Goal: Book appointment/travel/reservation

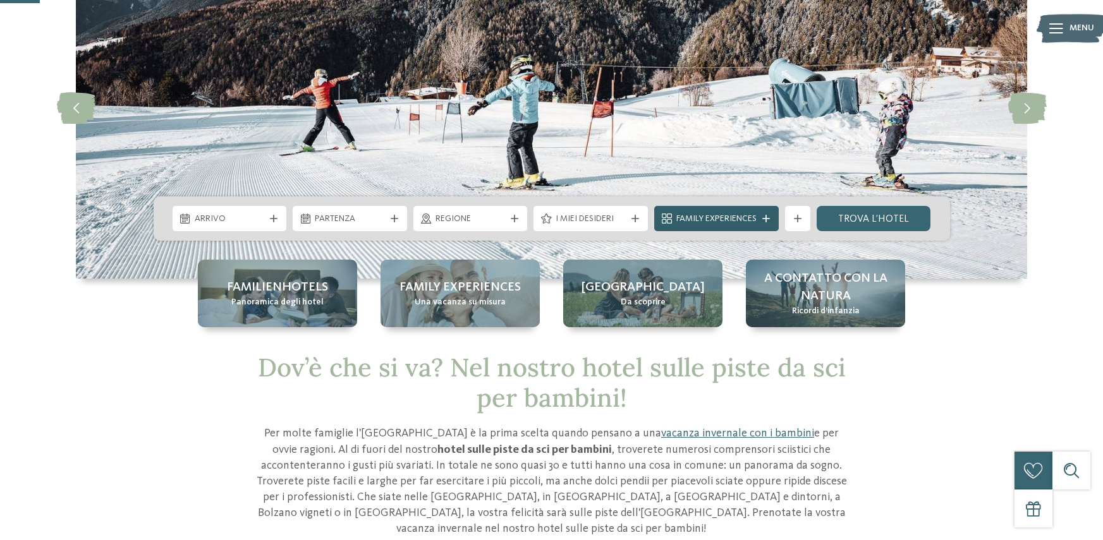
click at [710, 217] on span "Family Experiences" at bounding box center [716, 219] width 80 height 13
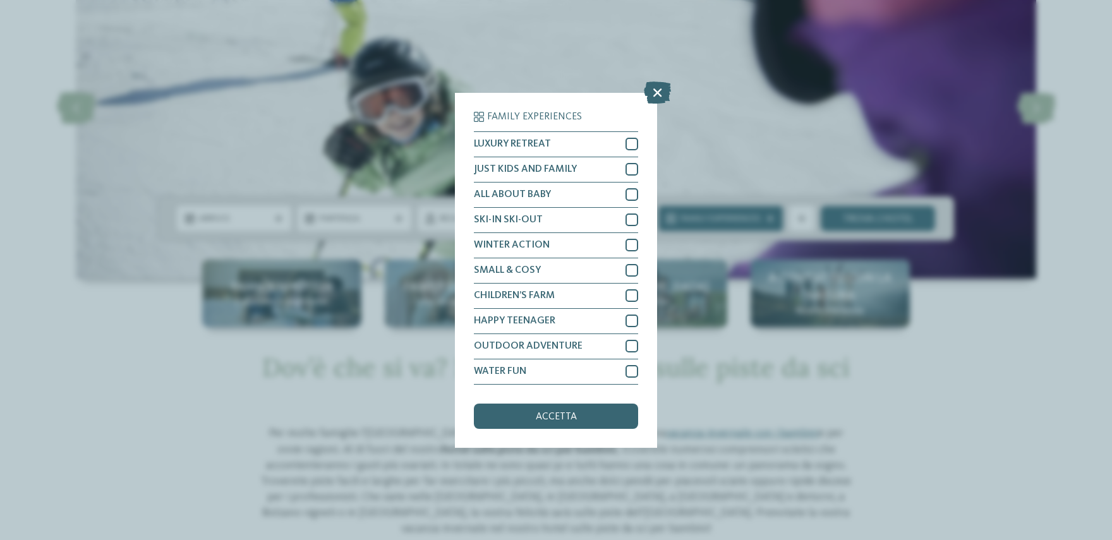
click at [639, 211] on div "Family Experiences LUXURY RETREAT JUST KIDS AND FAMILY" at bounding box center [556, 270] width 202 height 355
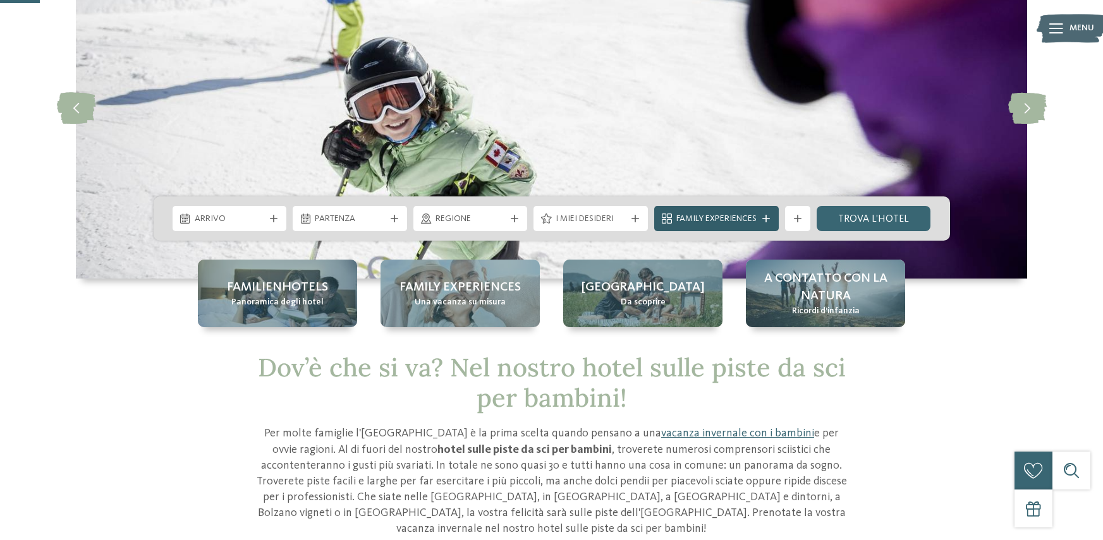
click at [738, 215] on span "Family Experiences" at bounding box center [716, 219] width 80 height 13
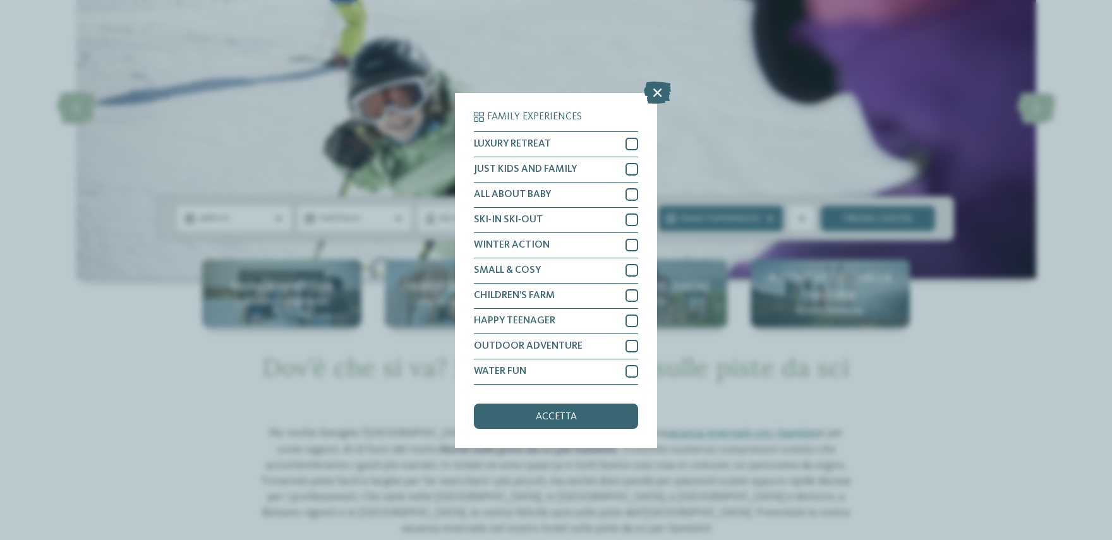
click at [764, 150] on div "Family Experiences LUXURY RETREAT JUST KIDS AND FAMILY" at bounding box center [556, 270] width 1112 height 540
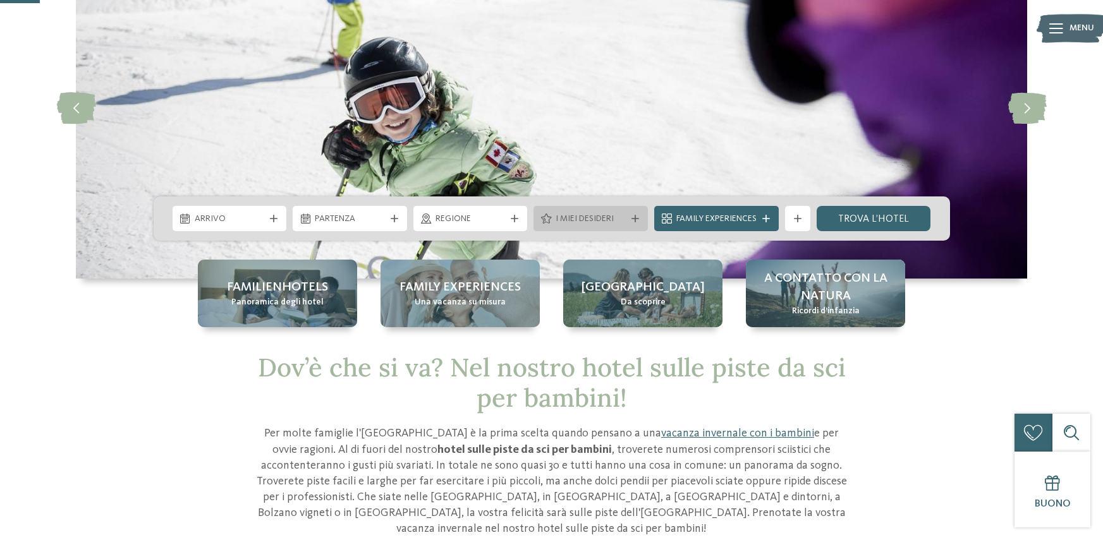
click at [621, 217] on span "I miei desideri" at bounding box center [590, 219] width 70 height 13
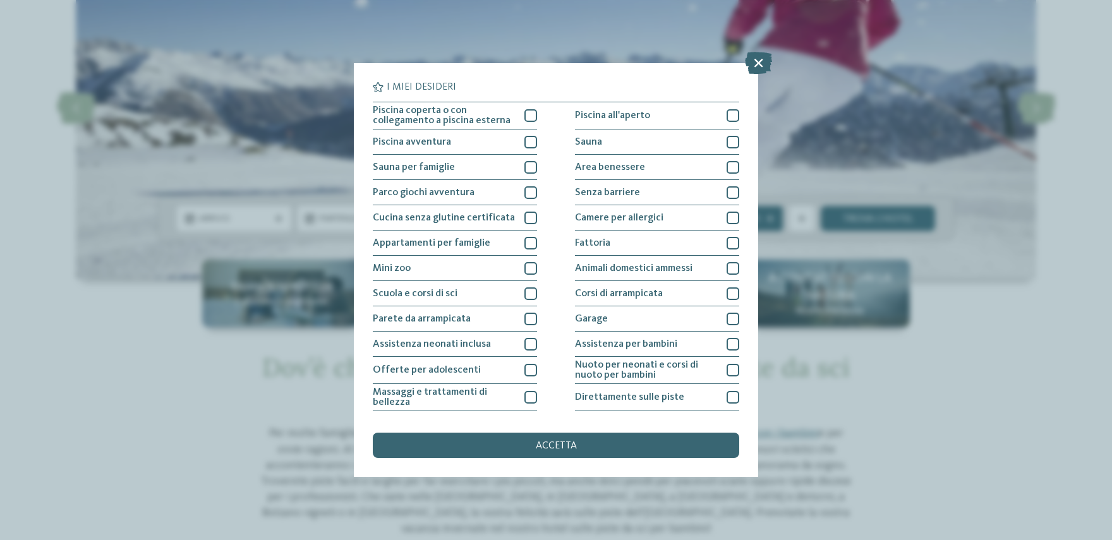
click at [836, 245] on div "I miei desideri Piscina coperta o con collegamento a piscina esterna Piscina al…" at bounding box center [556, 270] width 1112 height 540
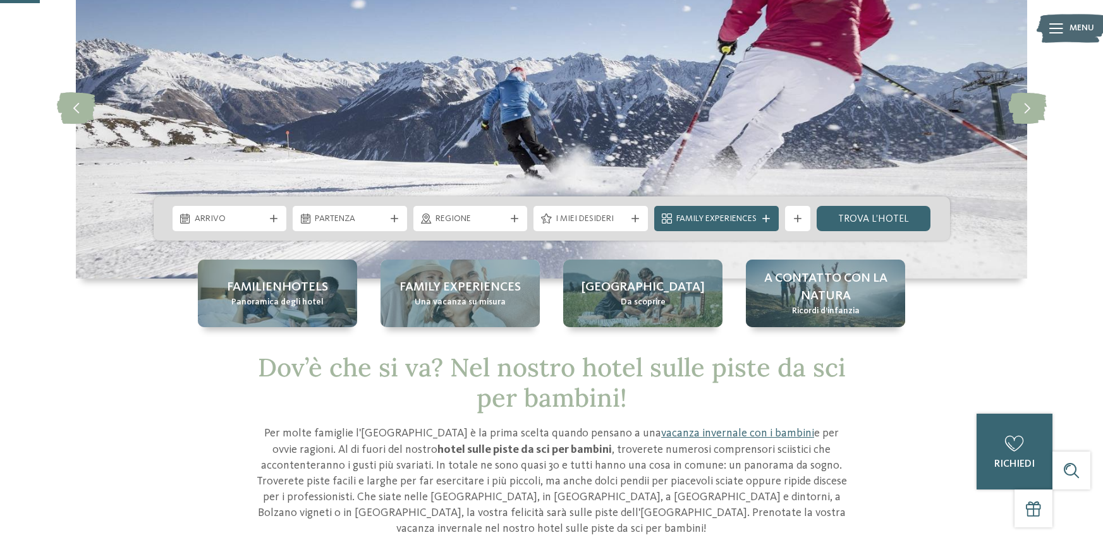
click at [590, 219] on span "I miei desideri" at bounding box center [590, 219] width 70 height 13
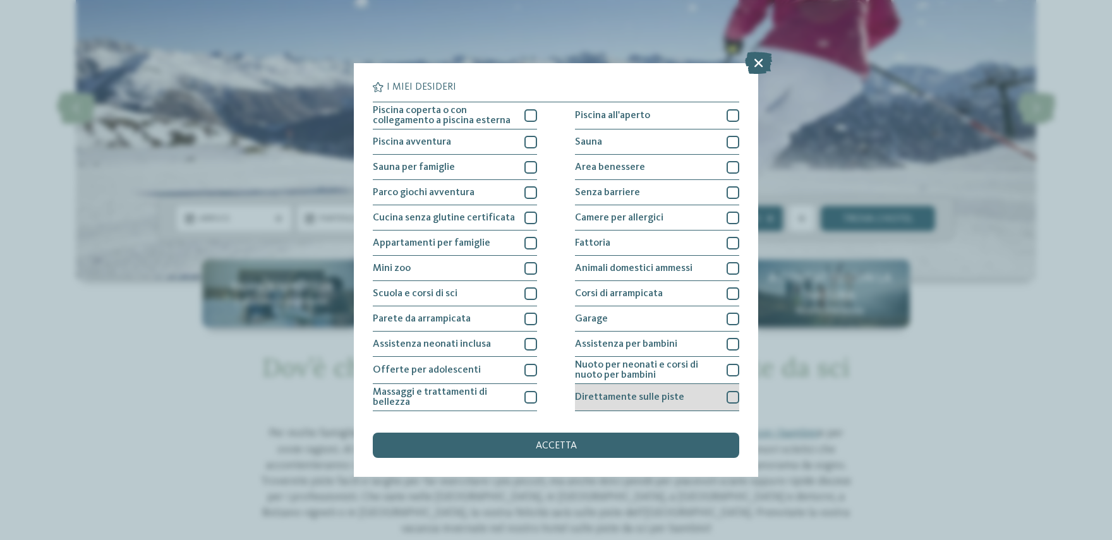
click at [727, 398] on div at bounding box center [733, 397] width 13 height 13
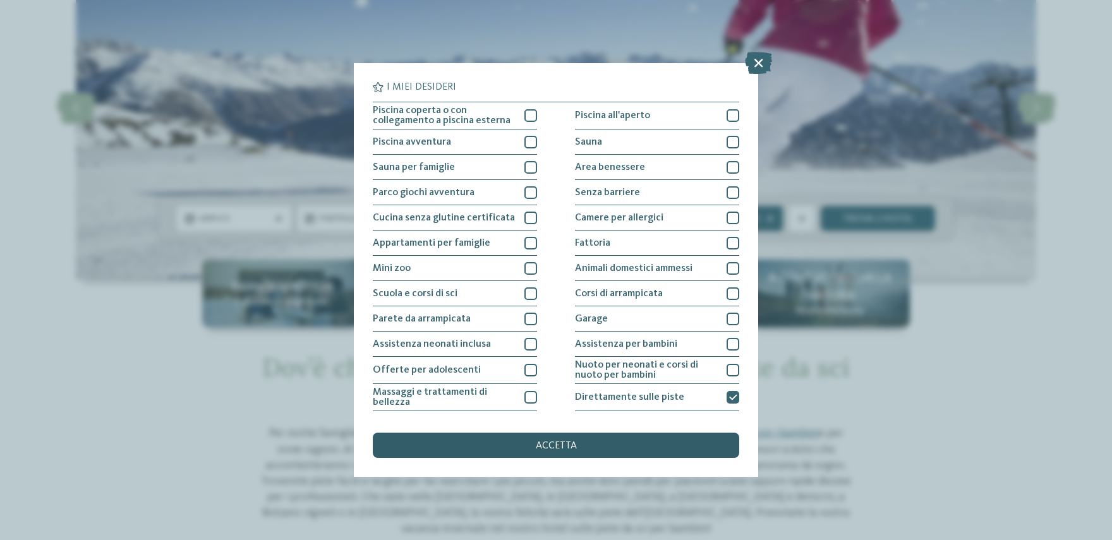
click at [583, 442] on div "accetta" at bounding box center [556, 445] width 367 height 25
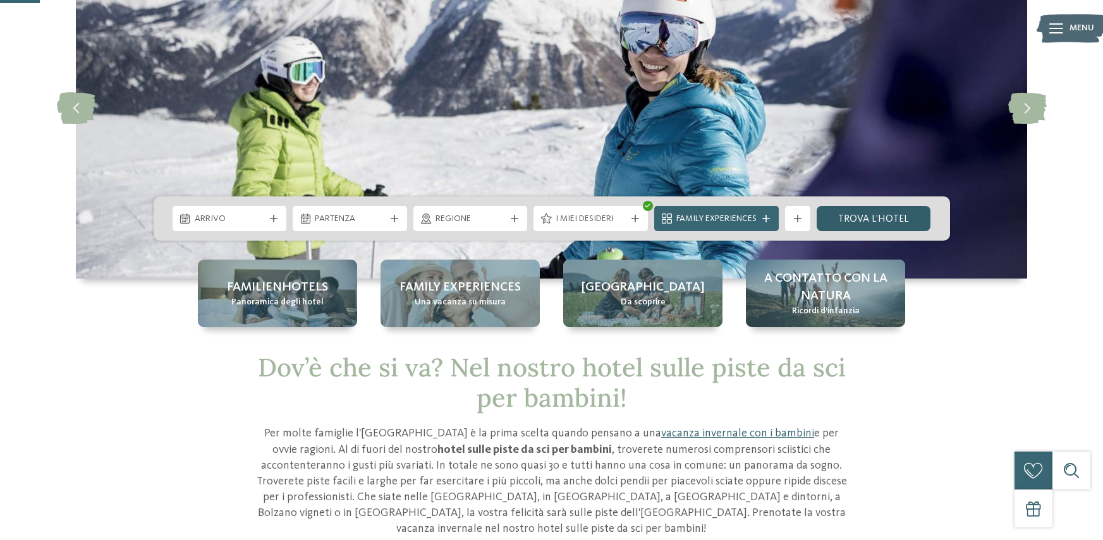
click at [865, 219] on link "trova l’hotel" at bounding box center [873, 218] width 114 height 25
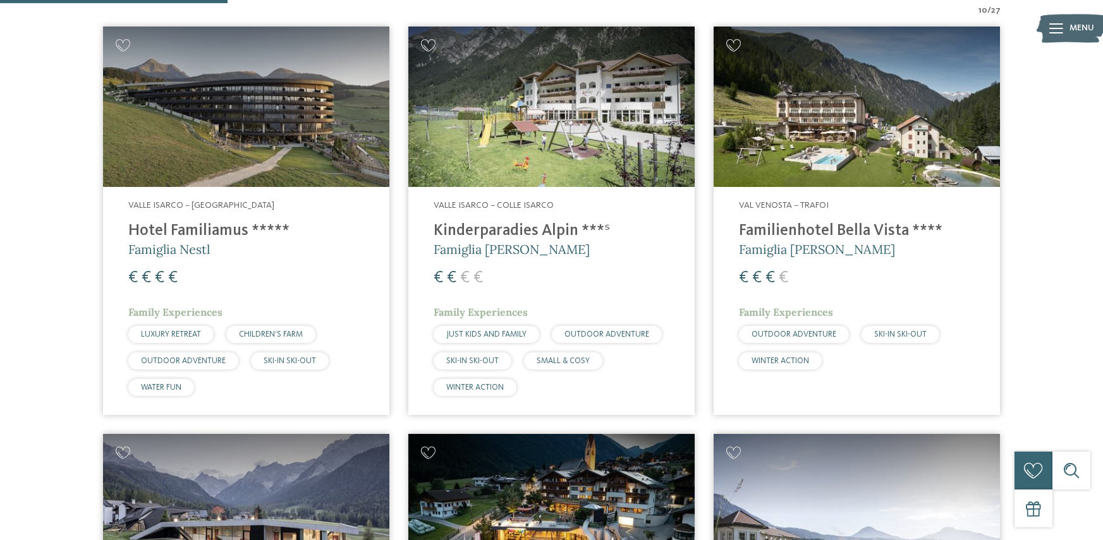
scroll to position [478, 0]
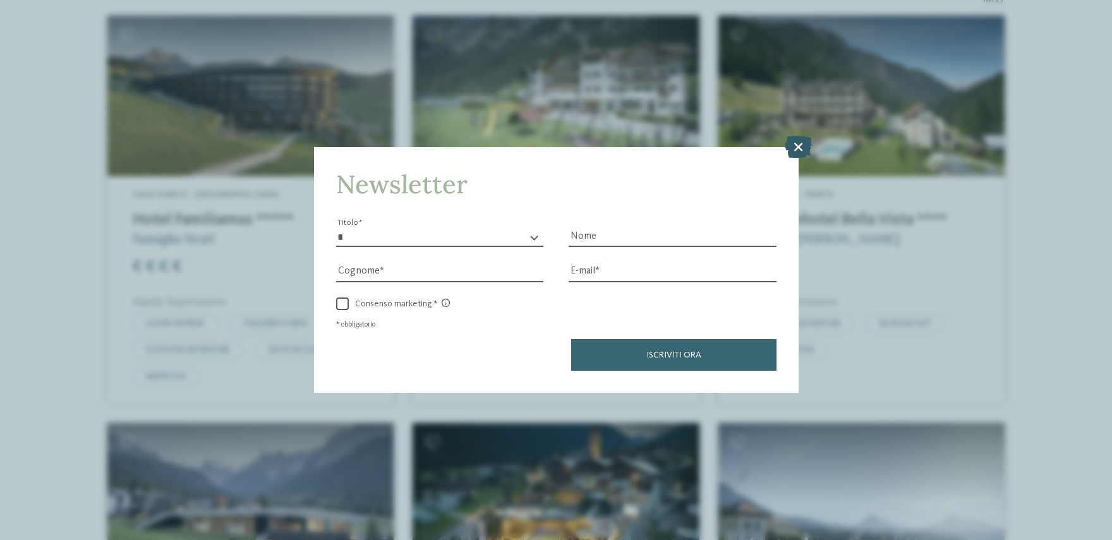
click at [790, 138] on icon at bounding box center [798, 147] width 27 height 22
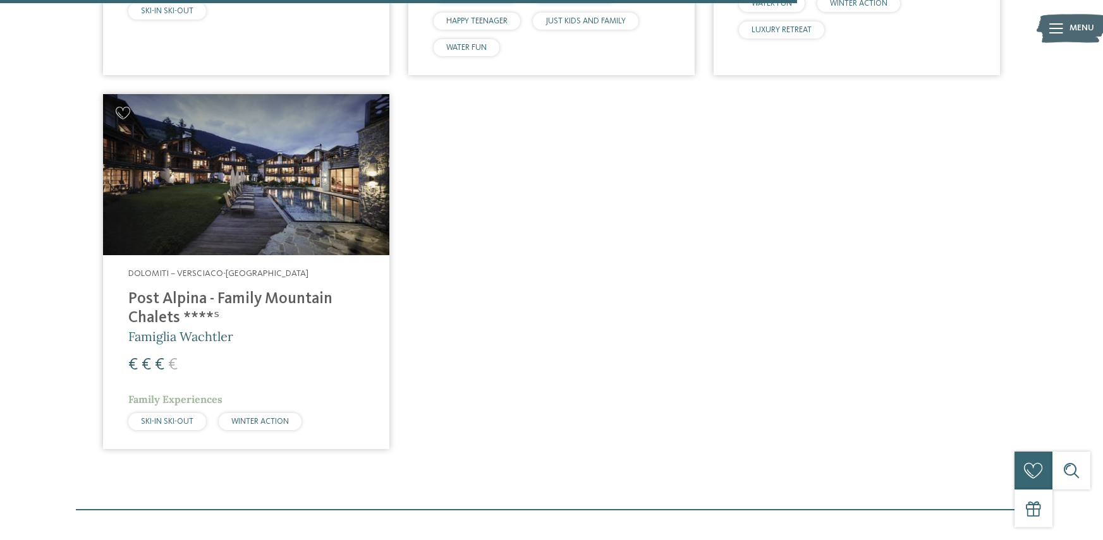
scroll to position [1678, 0]
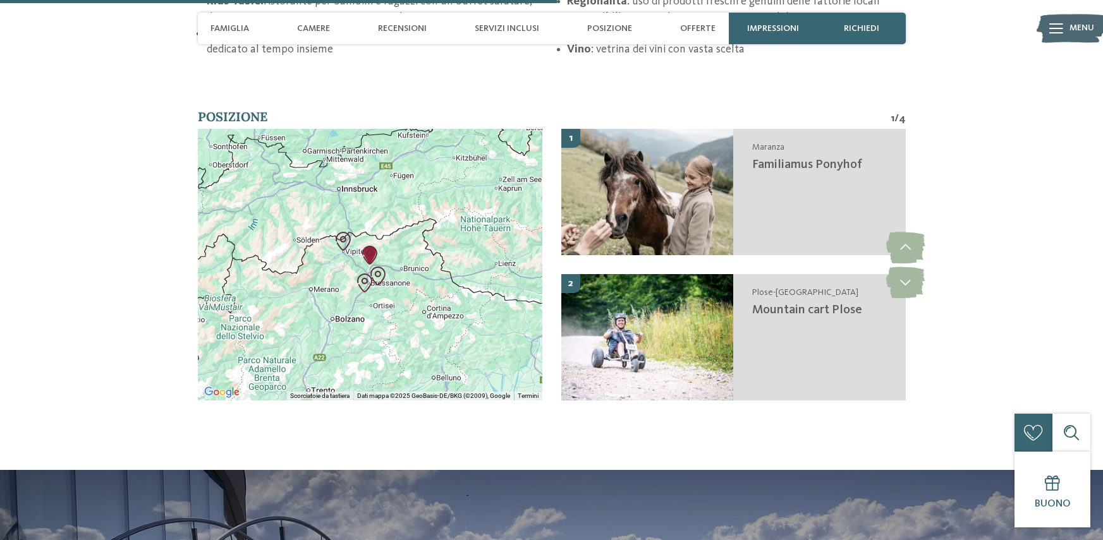
scroll to position [2275, 0]
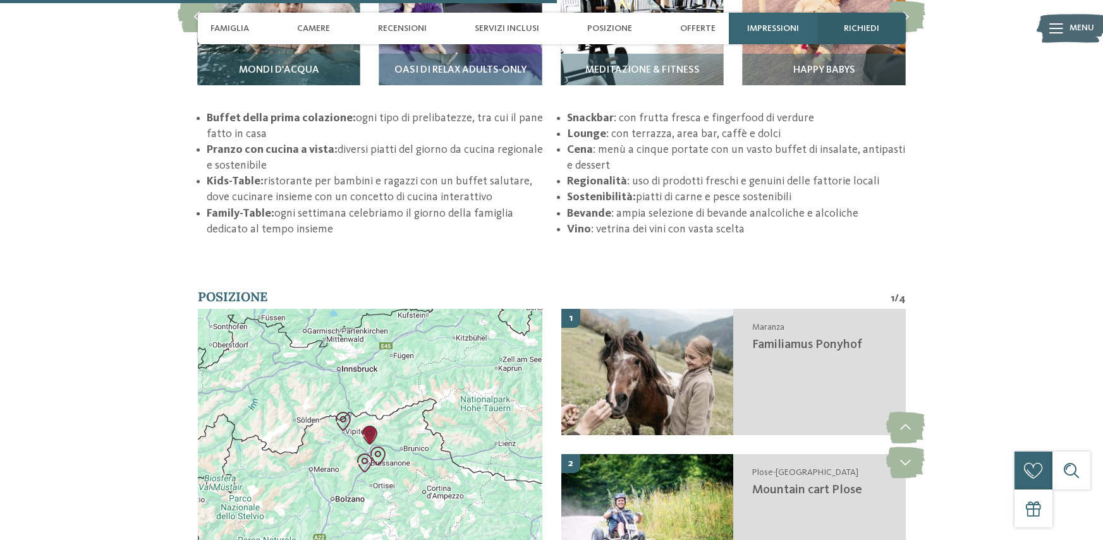
click at [877, 22] on div "richiedi" at bounding box center [861, 29] width 88 height 32
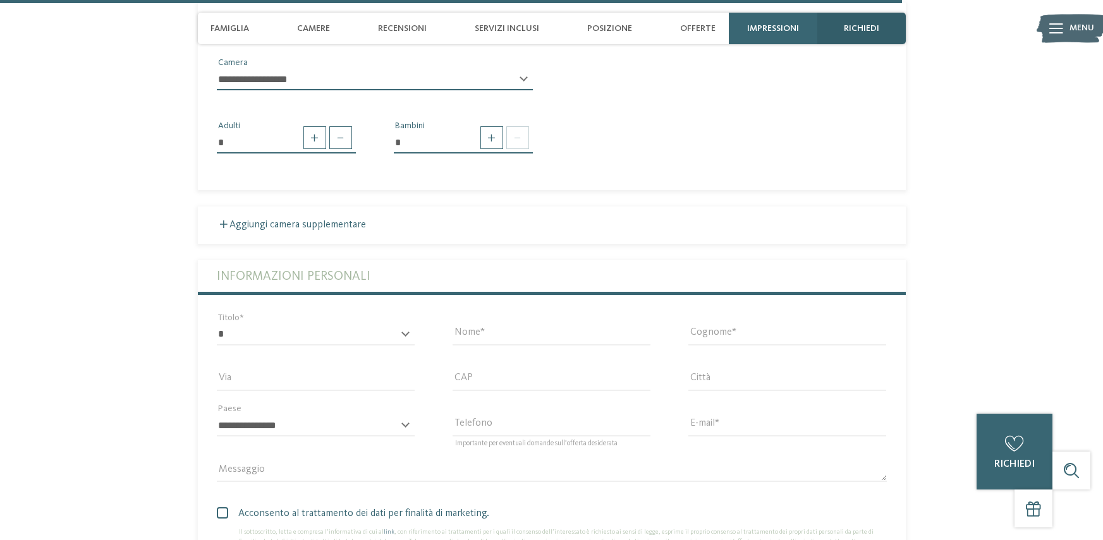
scroll to position [3686, 0]
